Goal: Information Seeking & Learning: Get advice/opinions

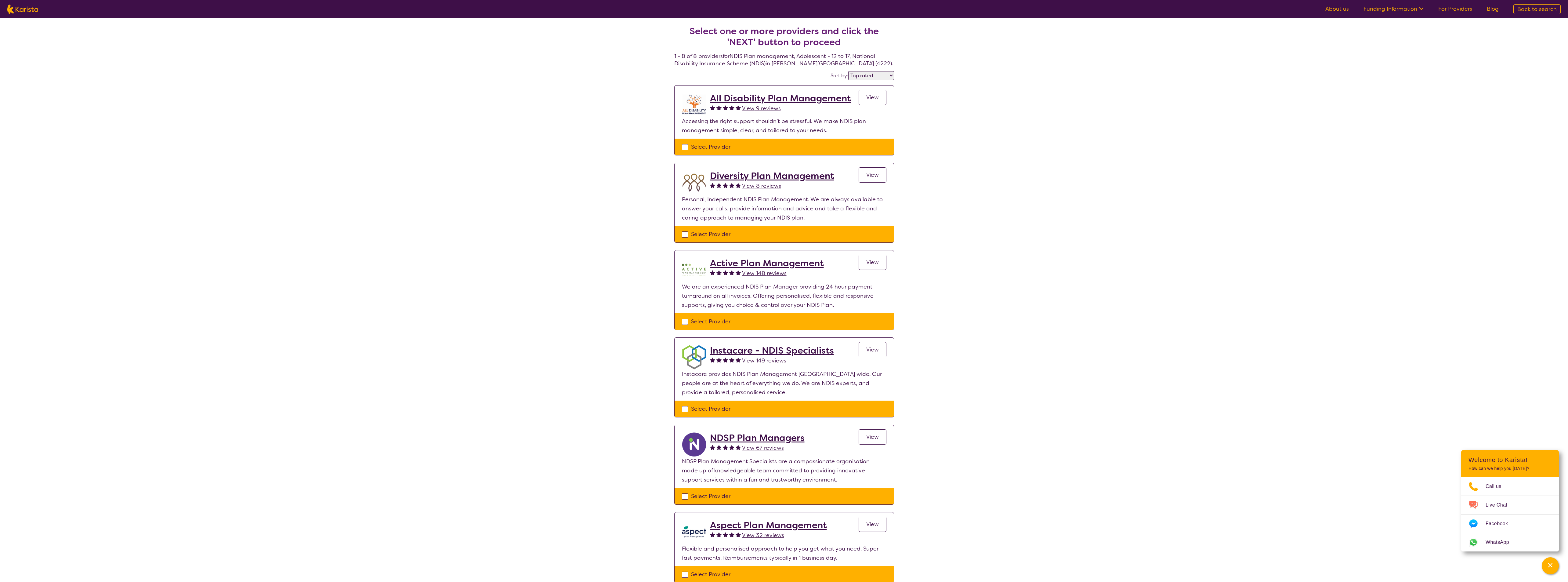
select select "by_score"
click at [764, 109] on span "View 9 reviews" at bounding box center [761, 108] width 39 height 7
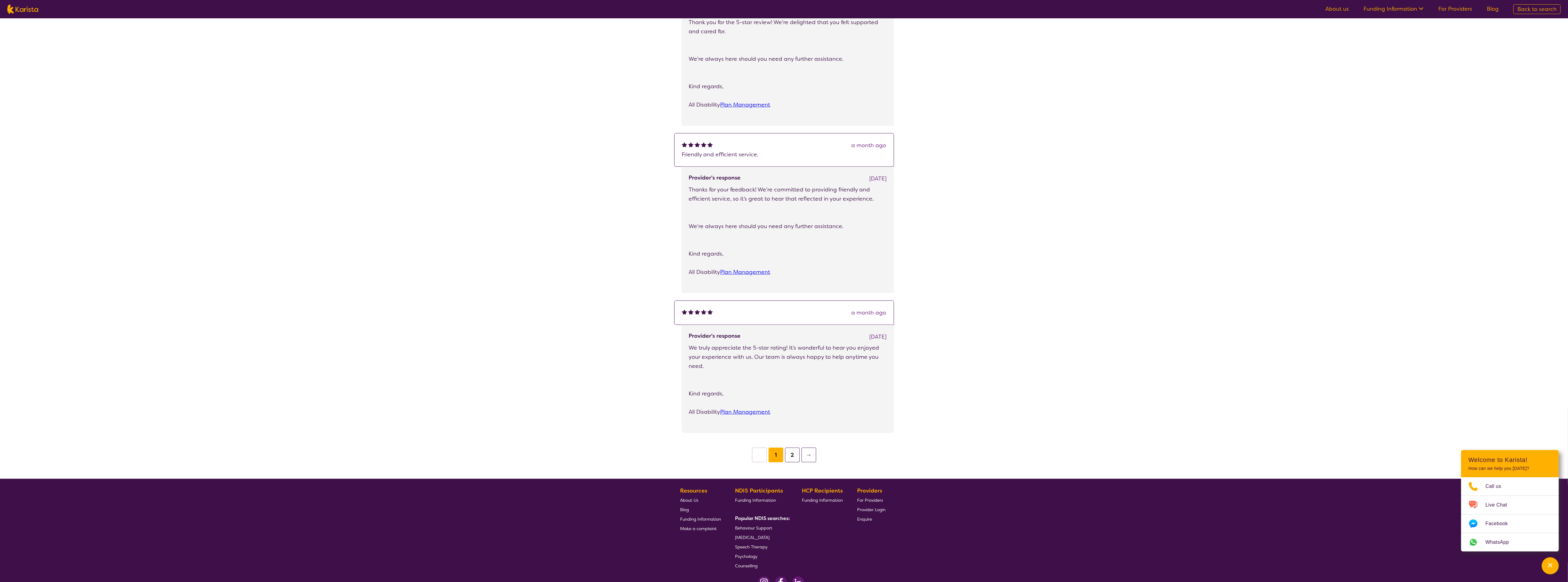
scroll to position [337, 0]
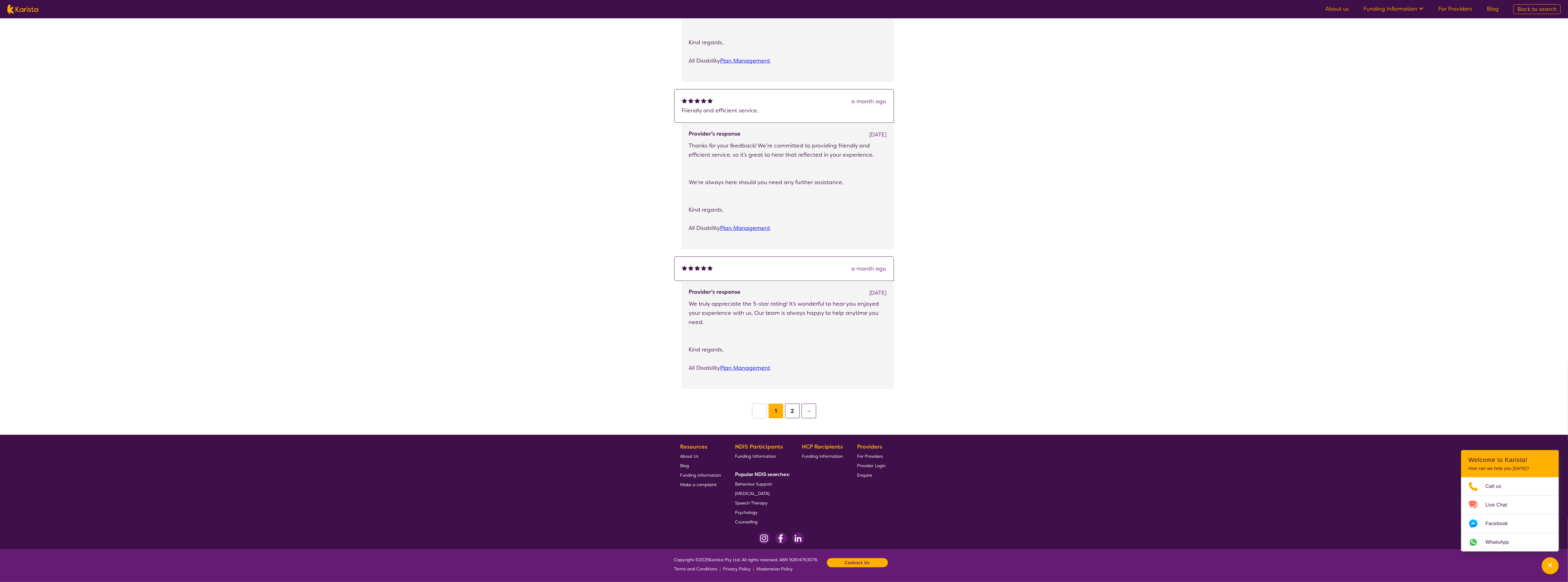
click at [793, 410] on button "2" at bounding box center [793, 411] width 15 height 15
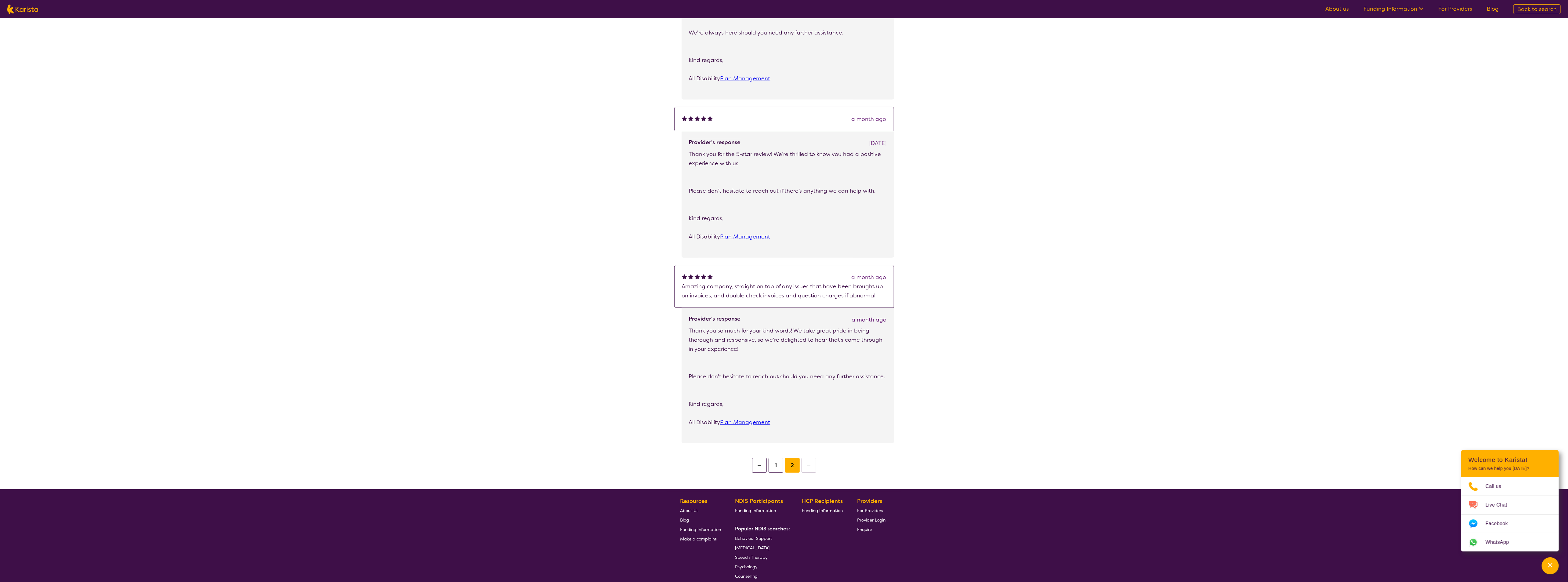
click at [775, 470] on button "1" at bounding box center [776, 465] width 15 height 15
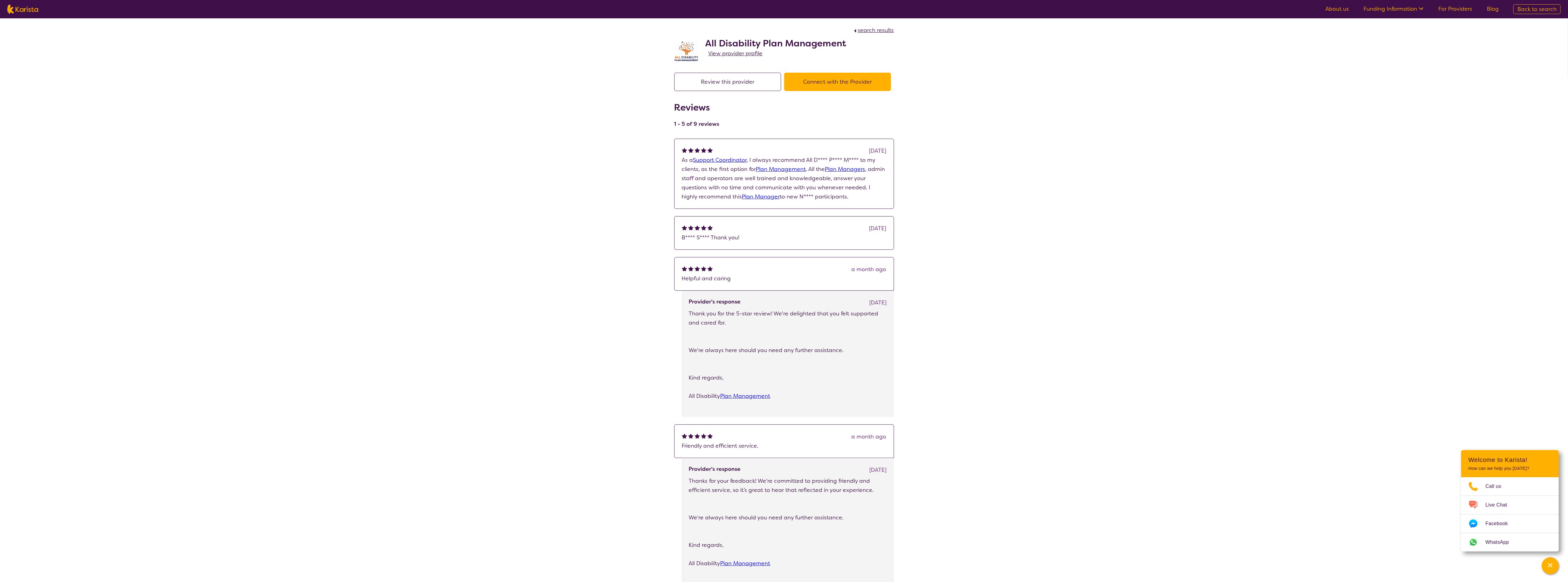
click at [877, 31] on span "search results" at bounding box center [876, 30] width 36 height 7
select select "by_score"
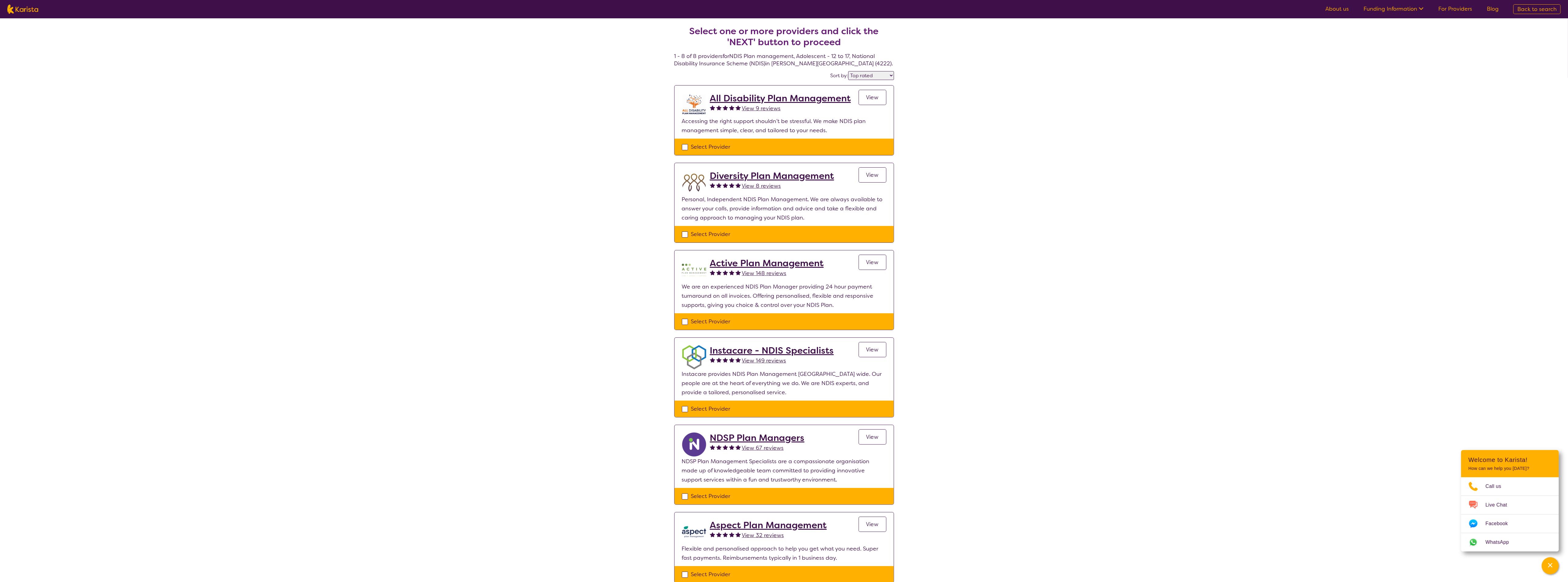
click at [762, 361] on span "View 149 reviews" at bounding box center [764, 360] width 44 height 7
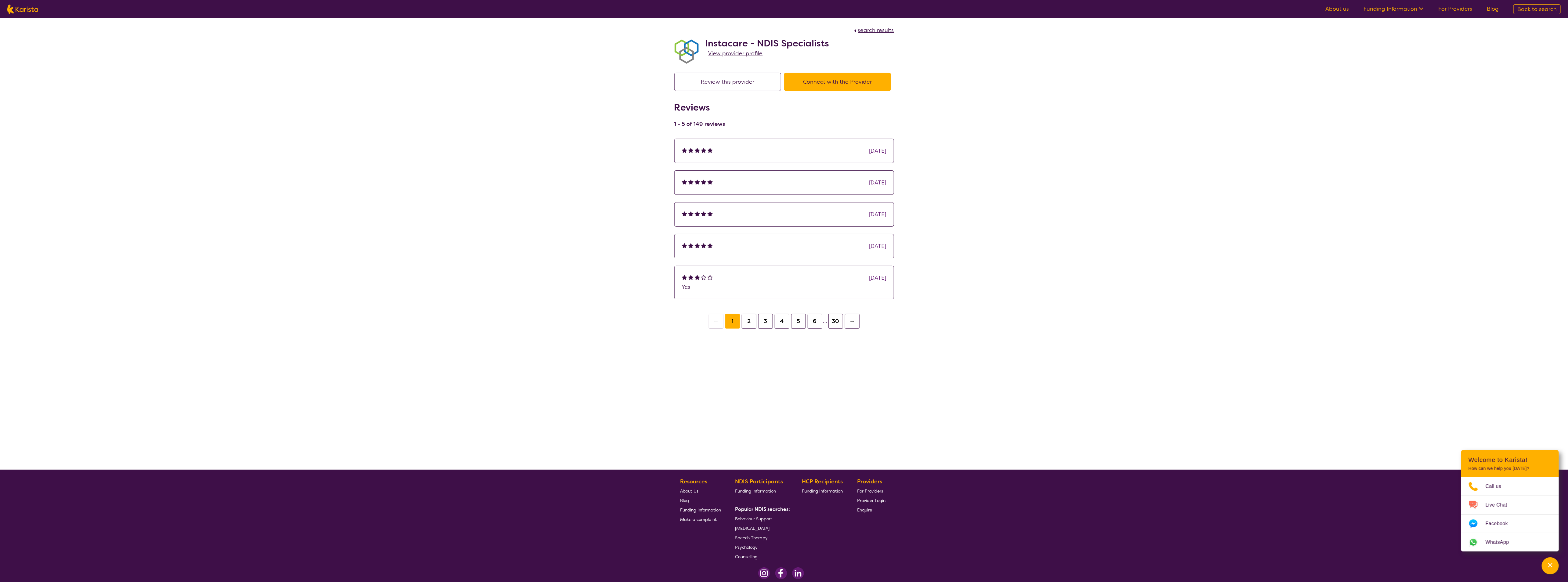
click at [864, 27] on span "search results" at bounding box center [876, 30] width 36 height 7
select select "by_score"
